Goal: Information Seeking & Learning: Learn about a topic

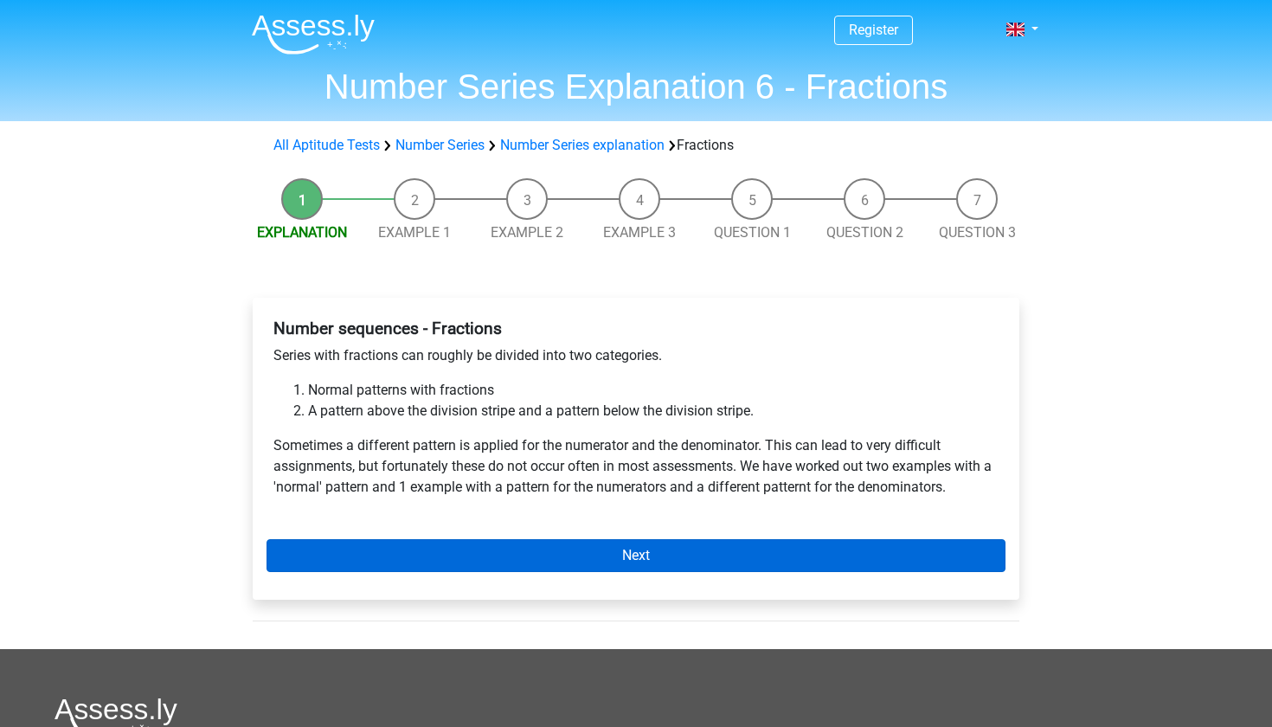
click at [619, 551] on link "Next" at bounding box center [635, 555] width 739 height 33
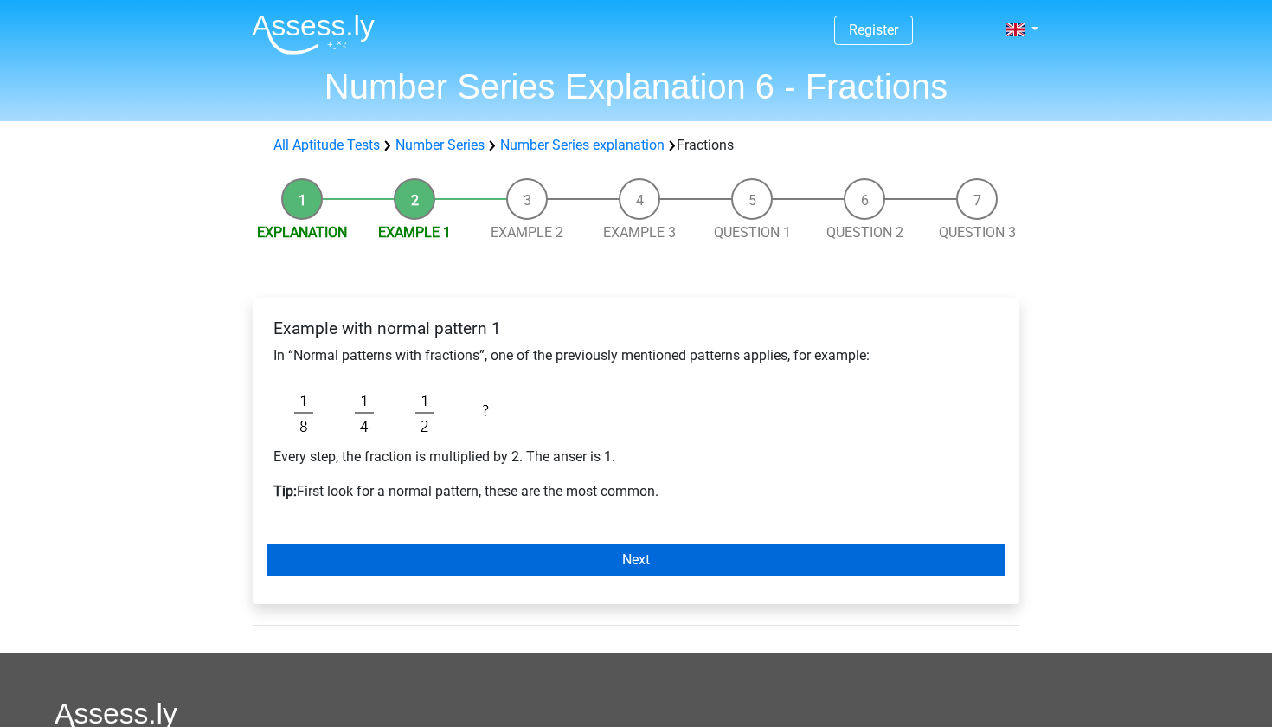
click at [647, 568] on link "Next" at bounding box center [635, 559] width 739 height 33
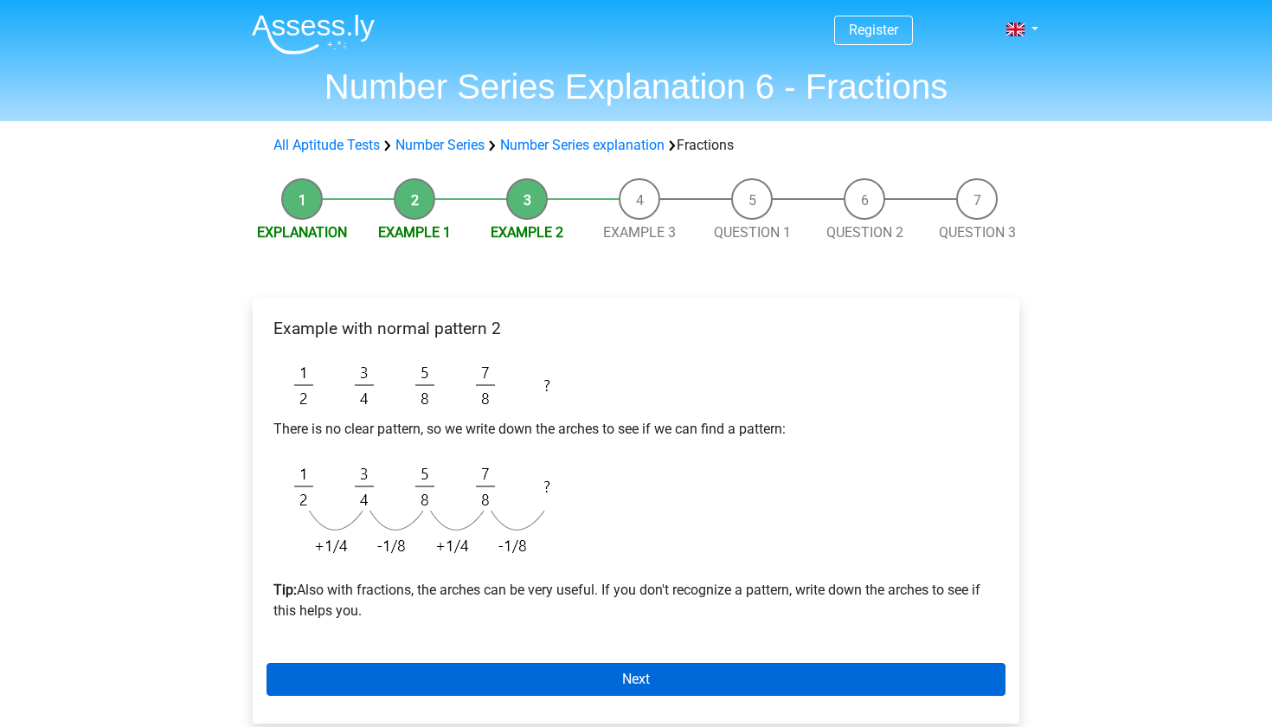
click at [646, 676] on link "Next" at bounding box center [635, 679] width 739 height 33
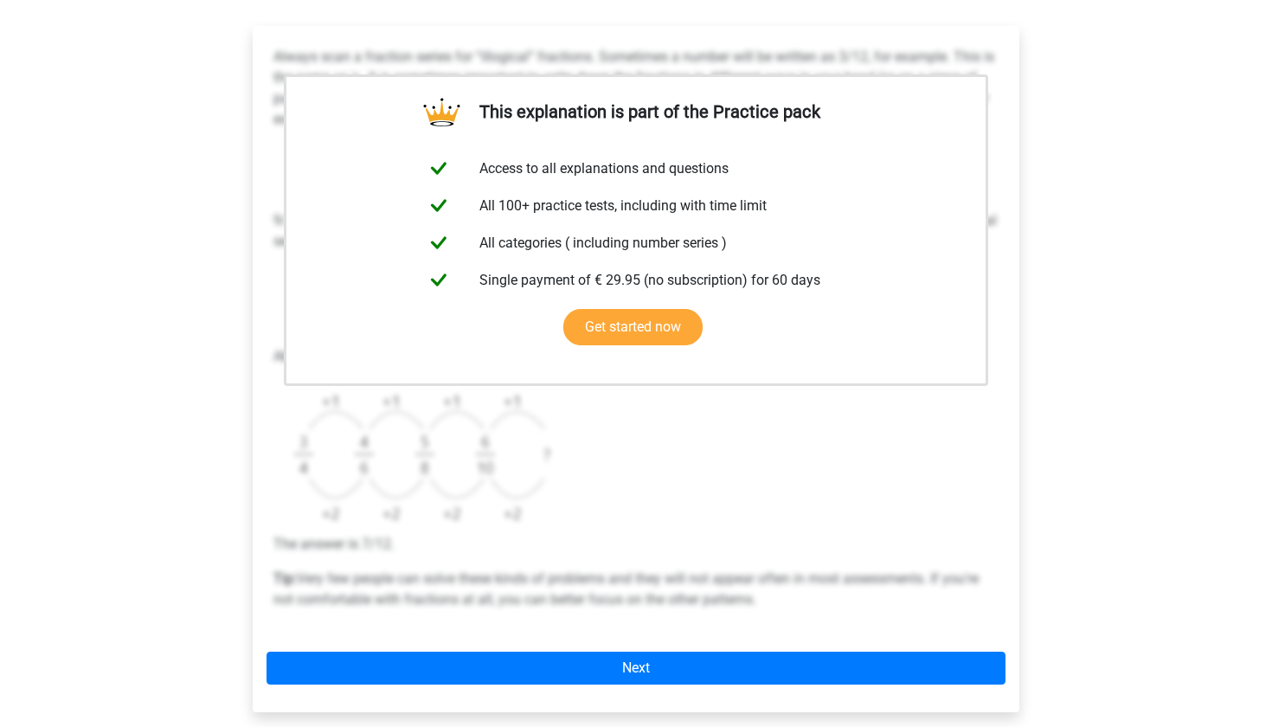
scroll to position [273, 0]
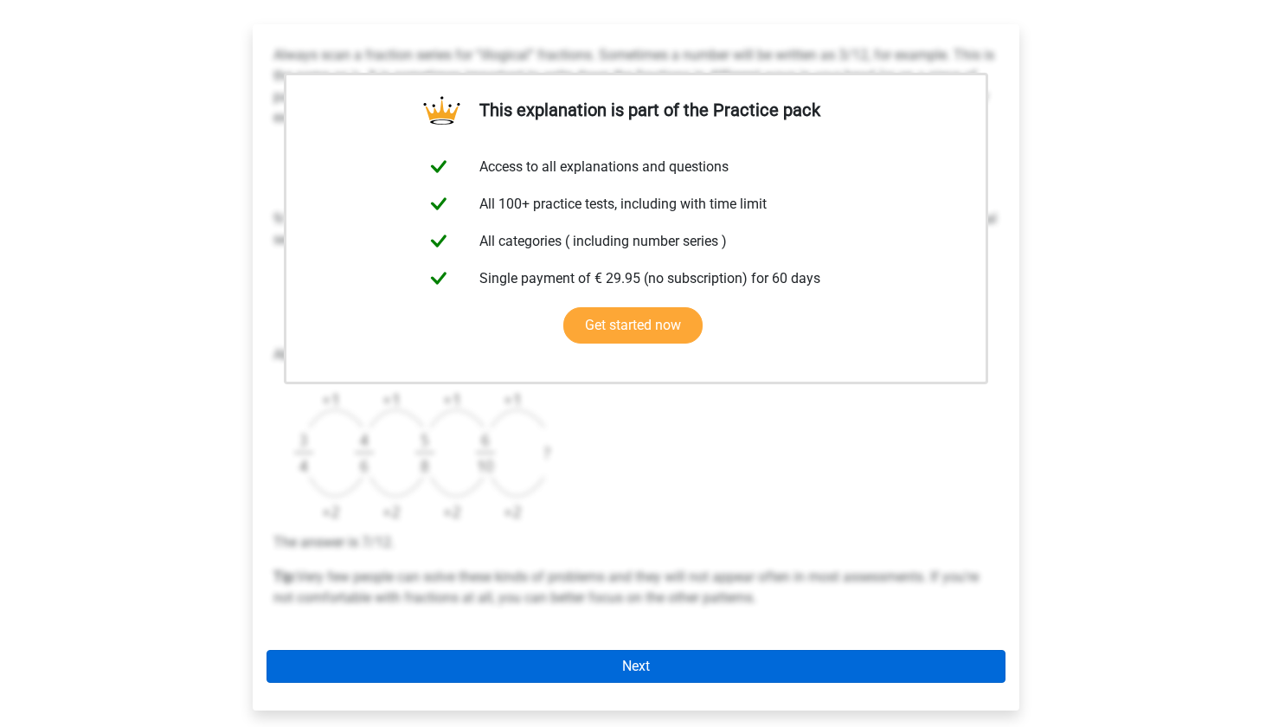
click at [630, 671] on link "Next" at bounding box center [635, 666] width 739 height 33
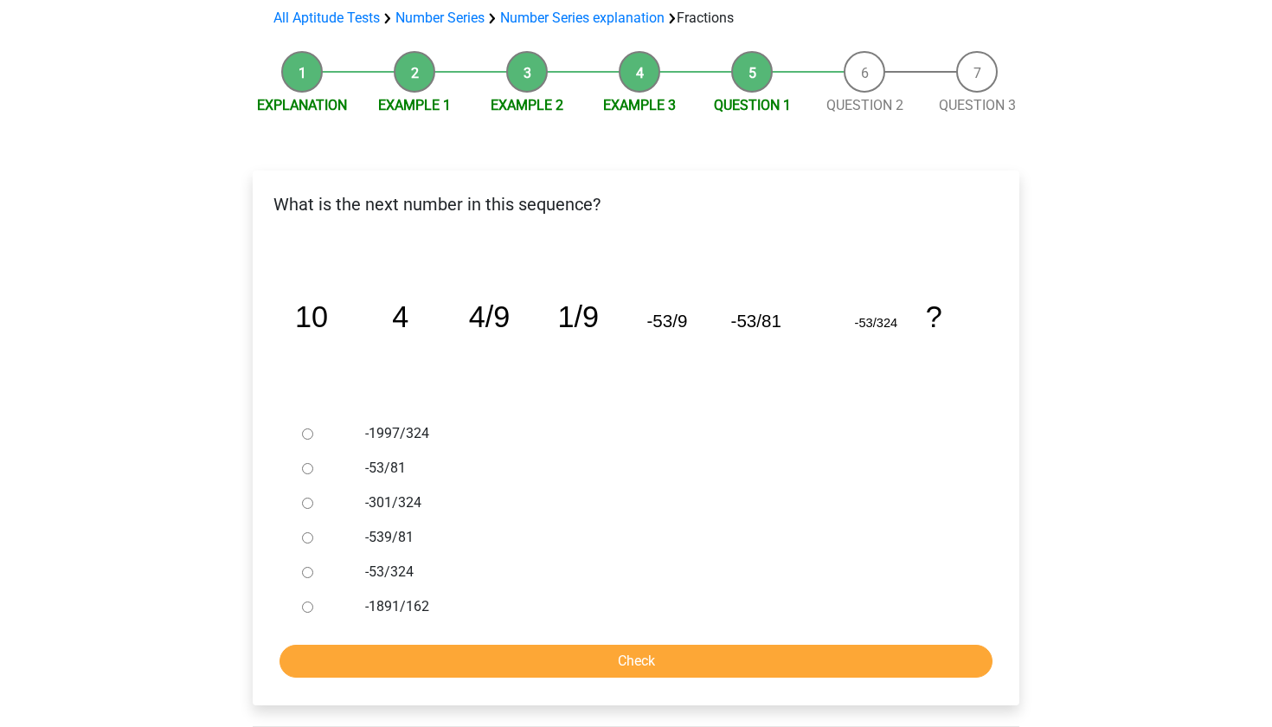
scroll to position [127, 0]
click at [306, 536] on input "-539/81" at bounding box center [307, 537] width 11 height 11
radio input "true"
click at [592, 679] on div "What is the next number in this sequence? image/svg+xml 10 4 4/9 1/9 -53/9 -53/…" at bounding box center [636, 437] width 766 height 535
click at [592, 657] on input "Check" at bounding box center [635, 660] width 713 height 33
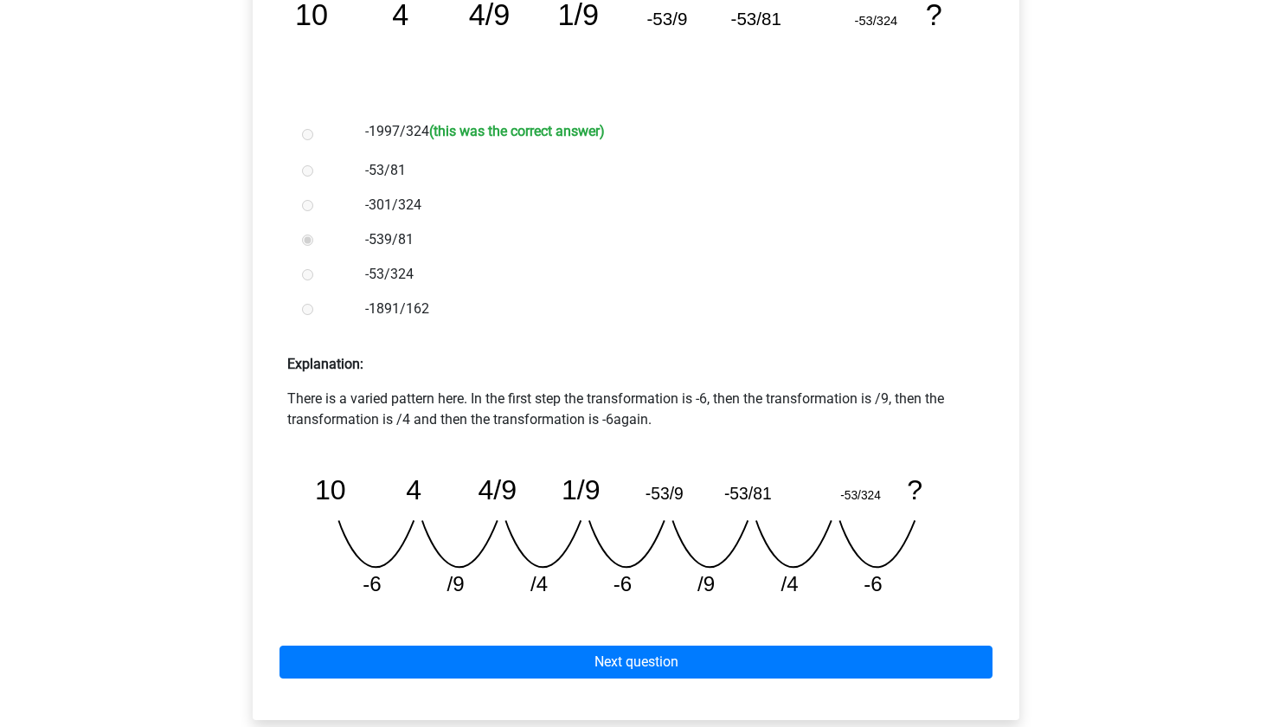
scroll to position [490, 0]
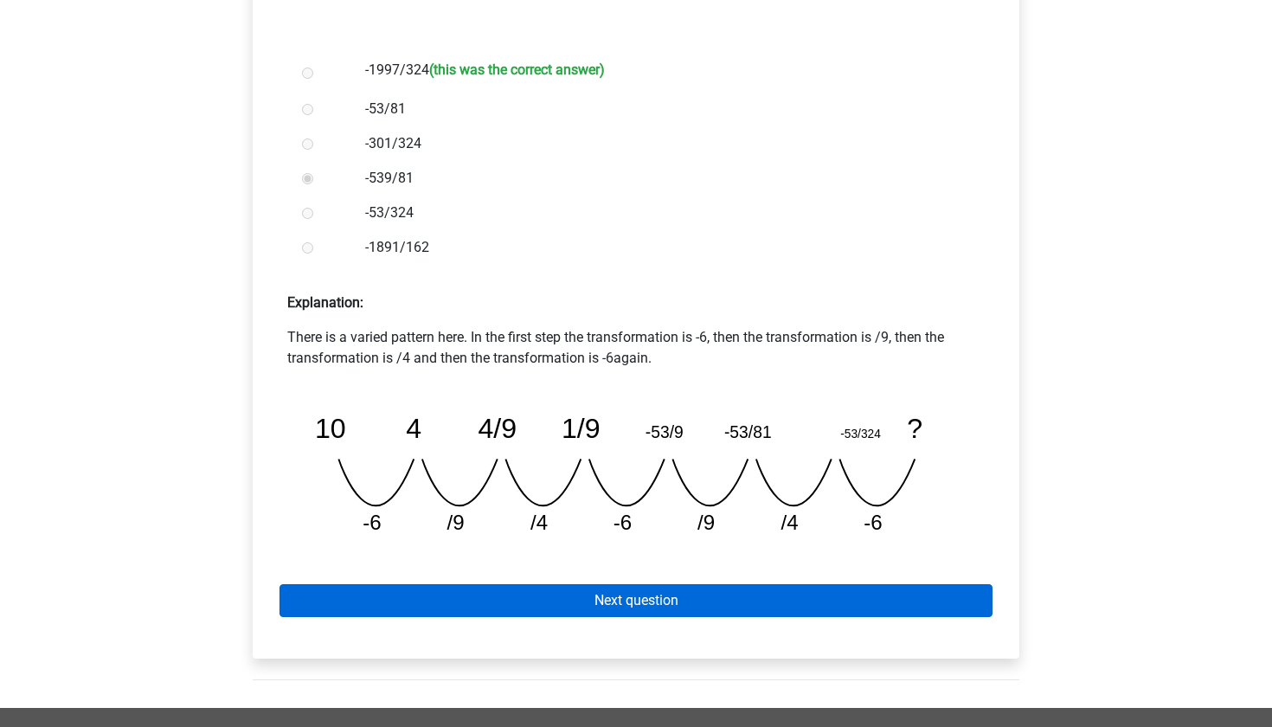
click at [610, 608] on link "Next question" at bounding box center [635, 600] width 713 height 33
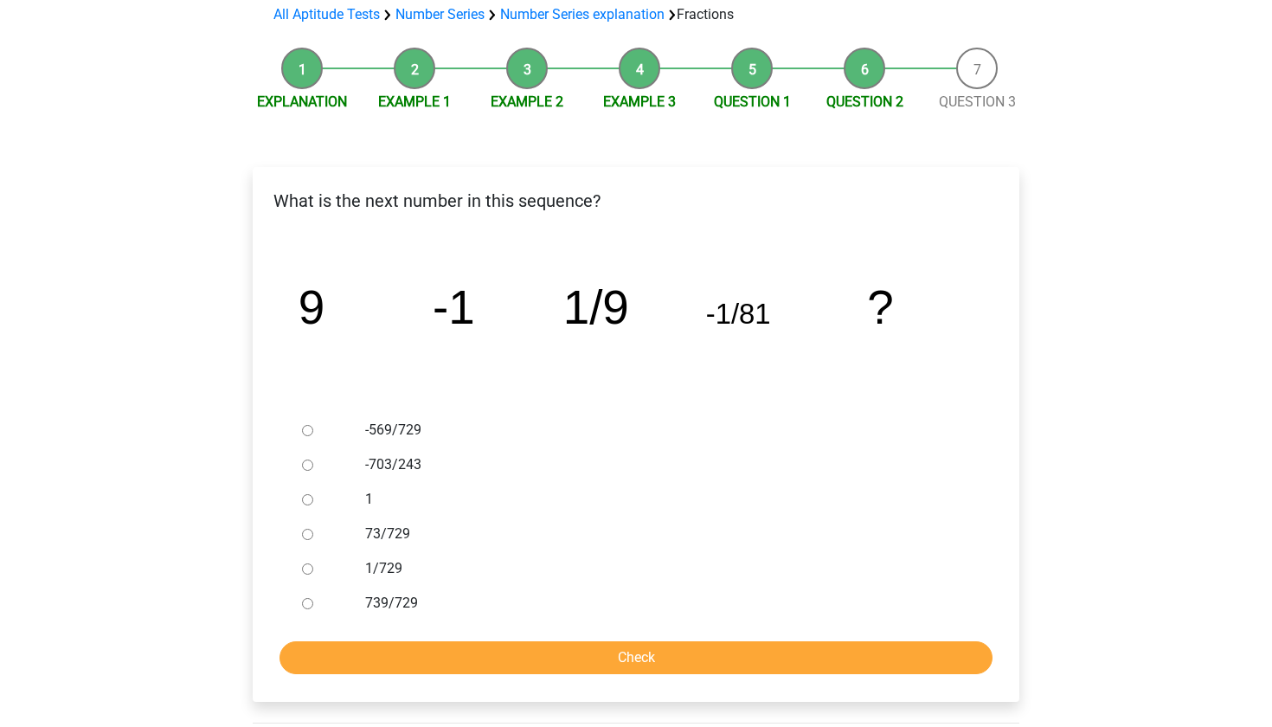
scroll to position [127, 0]
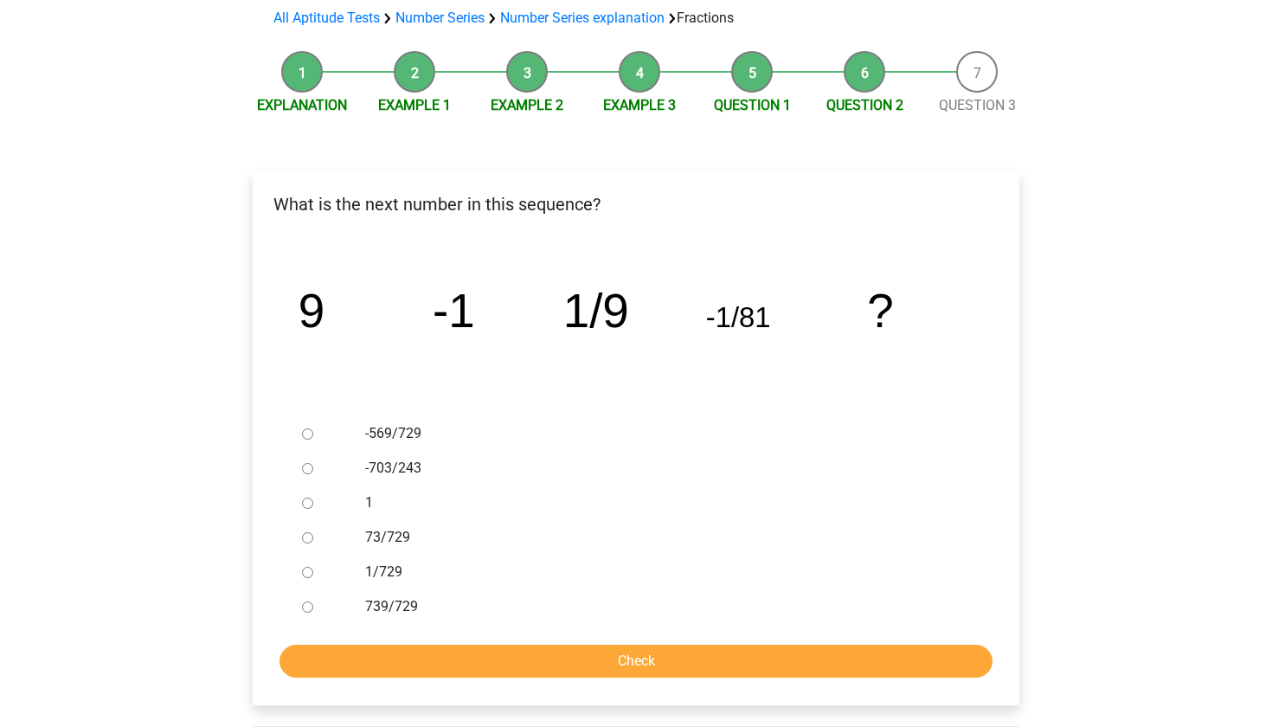
click at [308, 574] on input "1/729" at bounding box center [307, 572] width 11 height 11
radio input "true"
click at [579, 661] on input "Check" at bounding box center [635, 660] width 713 height 33
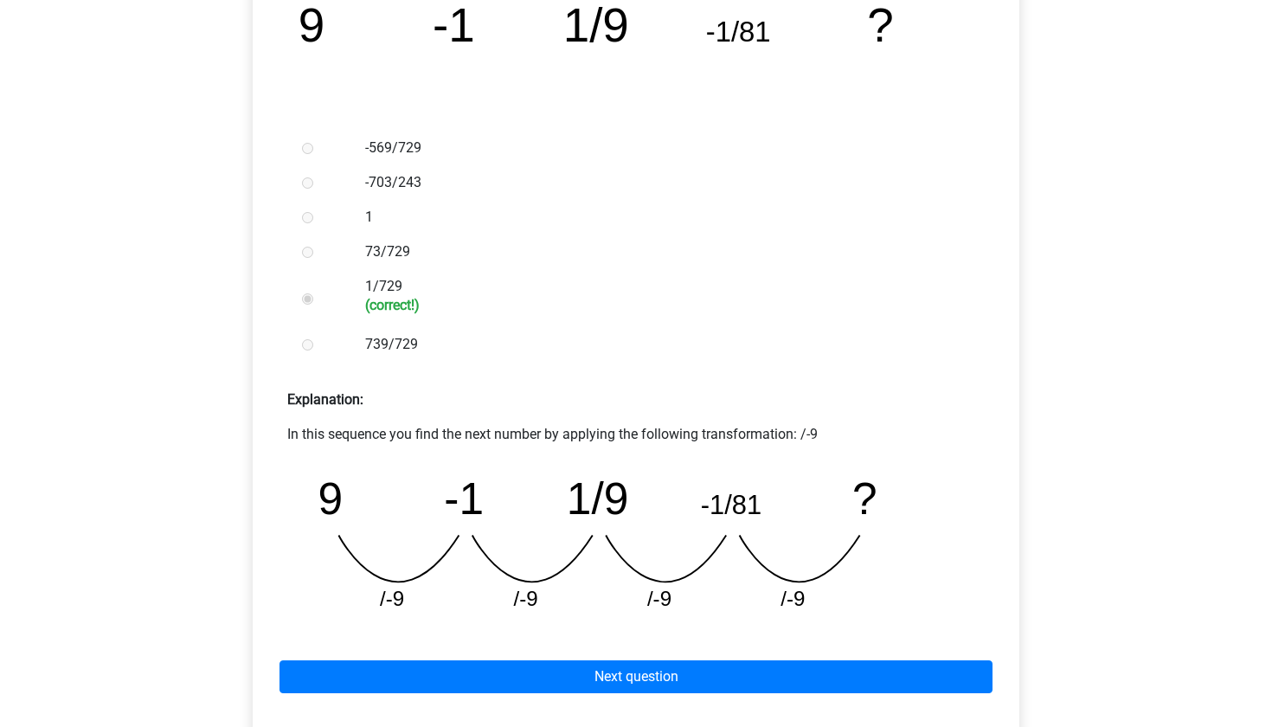
scroll to position [436, 0]
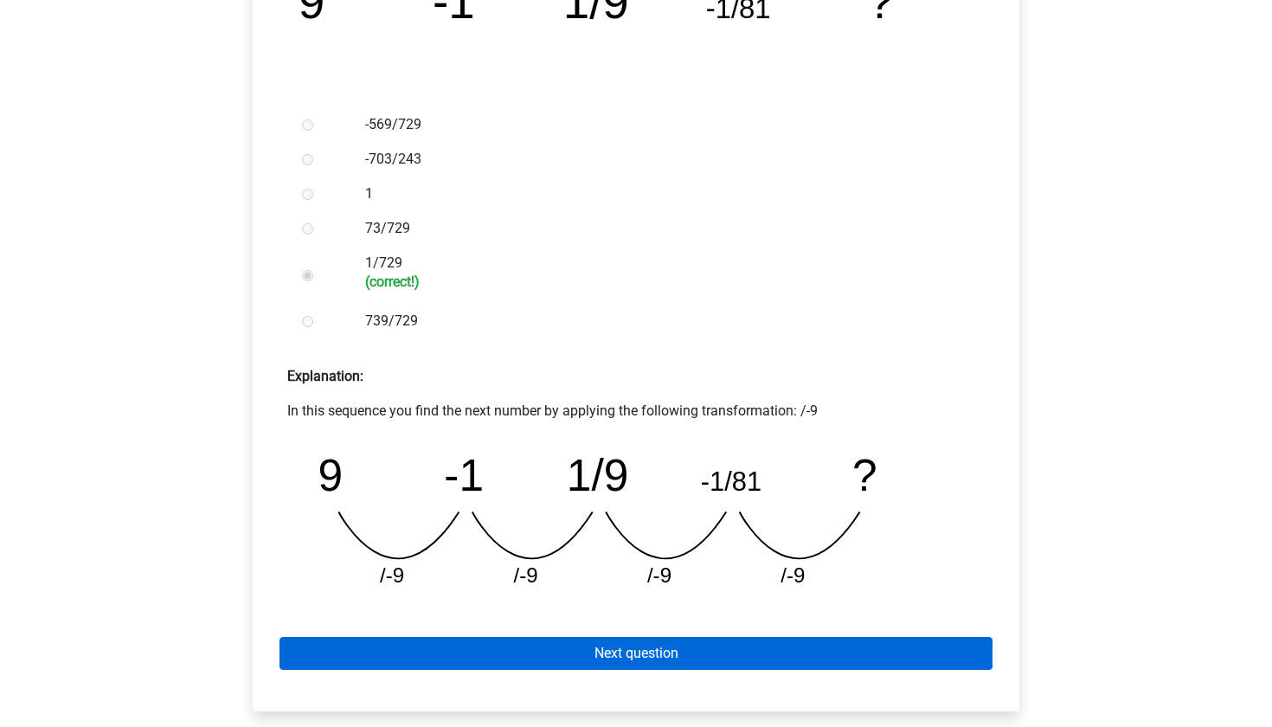
click at [622, 651] on link "Next question" at bounding box center [635, 653] width 713 height 33
